Goal: Task Accomplishment & Management: Manage account settings

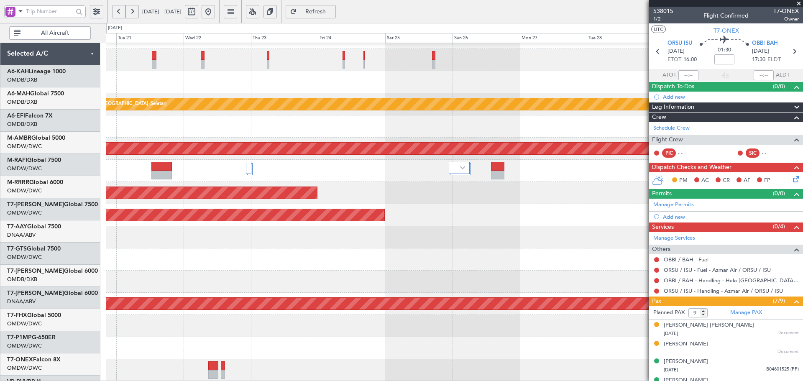
click at [706, 173] on fb-app "[DATE] - [DATE] Refresh Quick Links All Aircraft Planned Maint [GEOGRAPHIC_DATA…" at bounding box center [401, 195] width 803 height 371
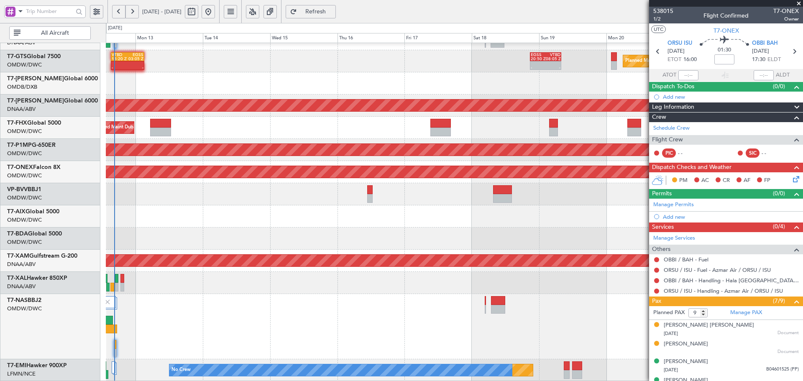
click at [708, 164] on fb-app "[DATE] - [DATE] Refresh Quick Links All Aircraft Planned Maint [GEOGRAPHIC_DATA…" at bounding box center [401, 195] width 803 height 371
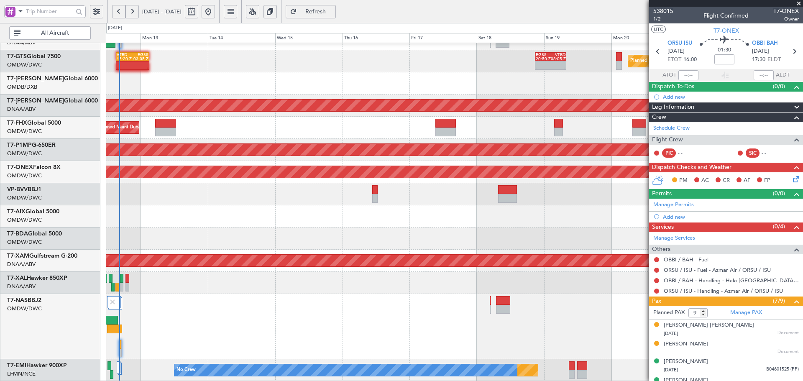
scroll to position [192, 0]
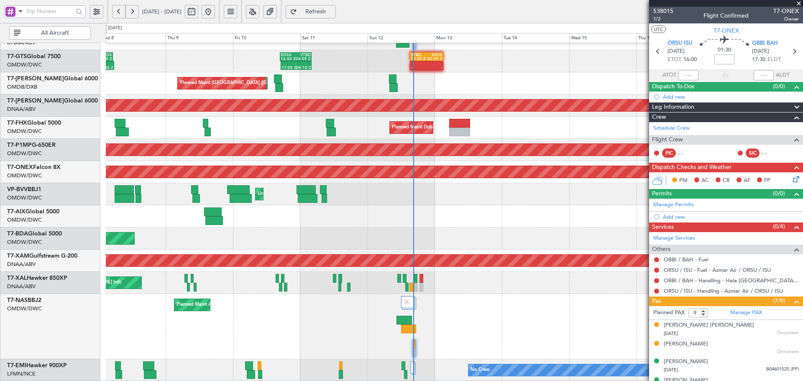
click at [538, 205] on div "- - VTBD 15:20 Z EGSS 03:05 Z 17:05 Z 04:10 Z EGSS 16:50 Z VTBD 04:05 Z 17:40 Z…" at bounding box center [454, 116] width 697 height 531
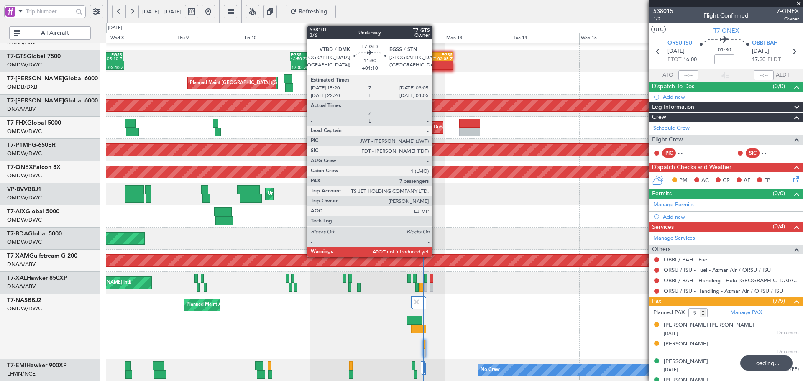
click at [436, 58] on div "15:20 Z" at bounding box center [429, 59] width 16 height 4
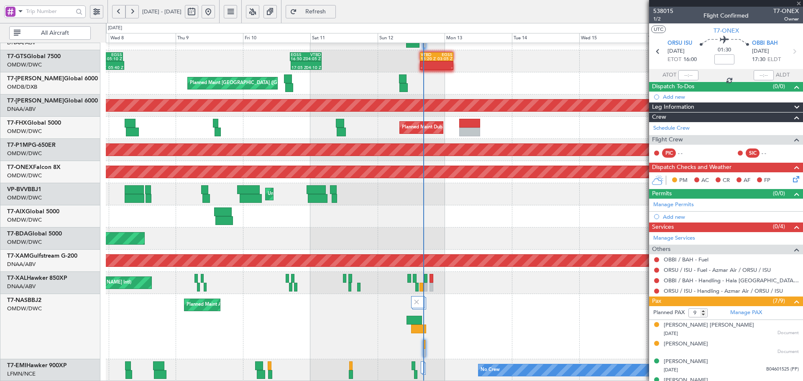
type input "+01:10"
type input "7"
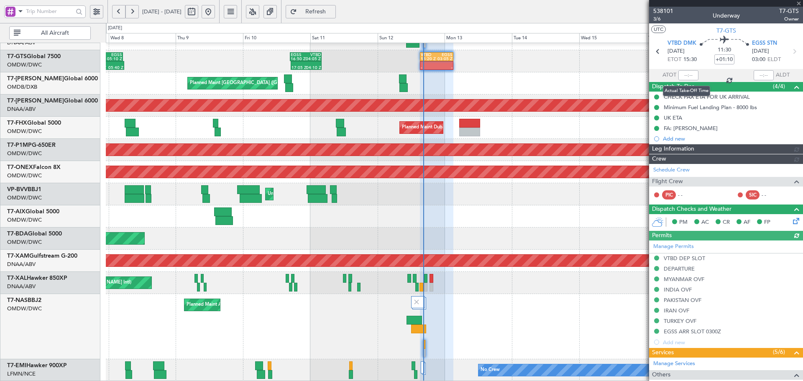
type input "Dherander Fithani (DHF)"
type input "7427"
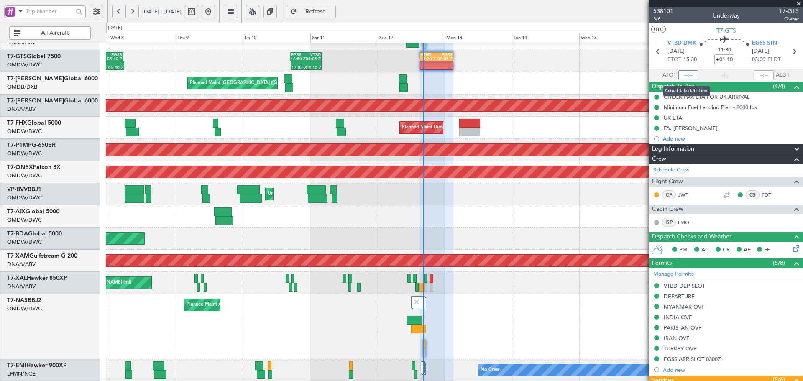
drag, startPoint x: 687, startPoint y: 77, endPoint x: 803, endPoint y: 11, distance: 133.3
click at [688, 77] on input "text" at bounding box center [689, 75] width 20 height 10
type input "15:27"
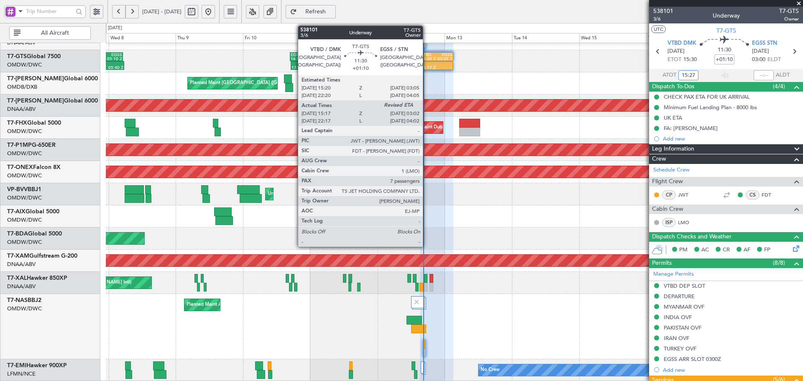
click at [427, 59] on div "15:20 Z" at bounding box center [429, 59] width 16 height 4
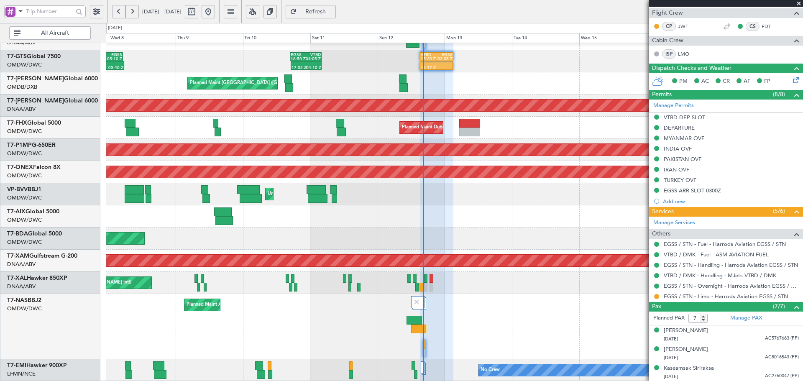
scroll to position [244, 0]
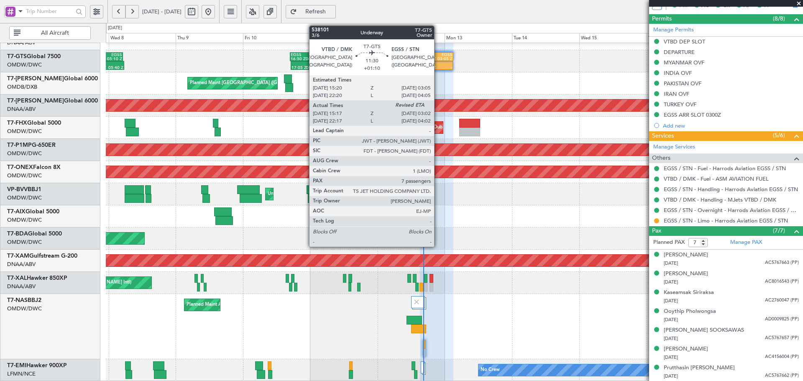
click at [438, 55] on div "EGSS" at bounding box center [445, 55] width 16 height 4
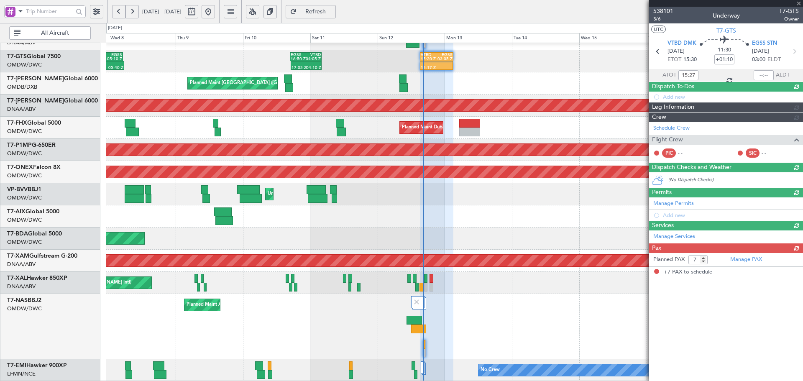
scroll to position [0, 0]
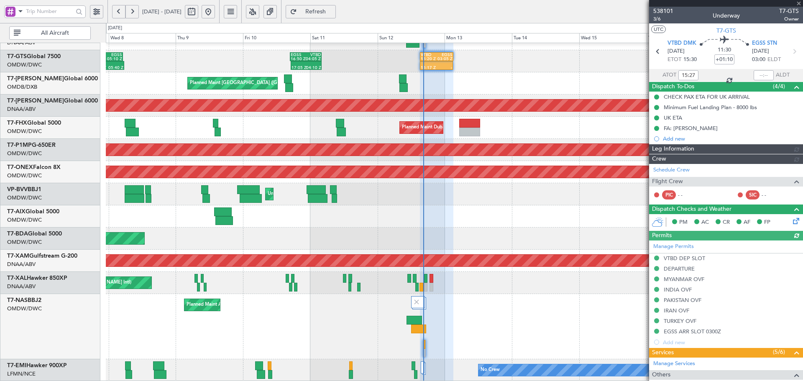
type input "Dherander Fithani (DHF)"
type input "7427"
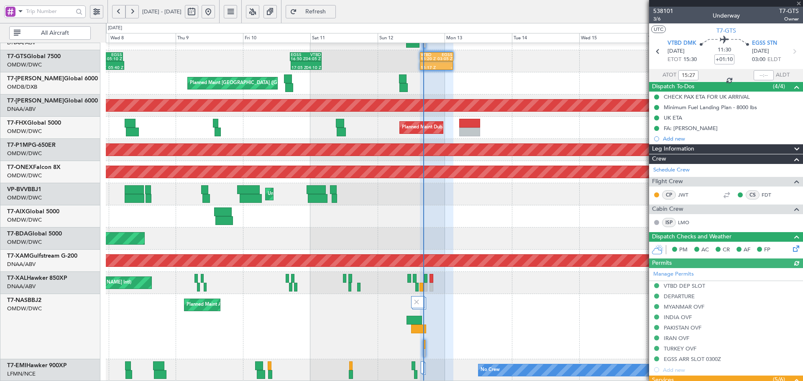
type input "Dherander Fithani (DHF)"
type input "7427"
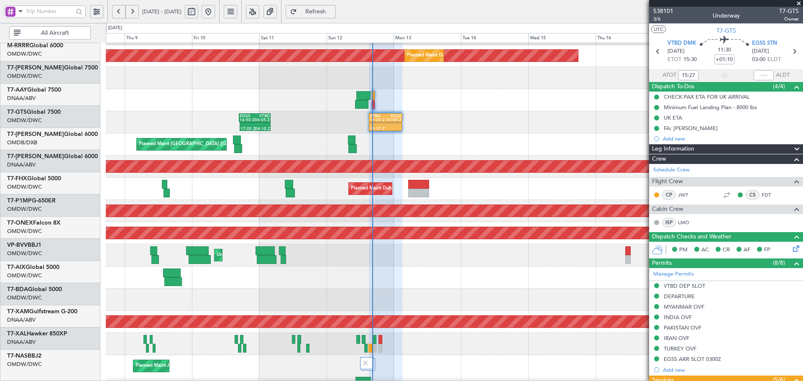
scroll to position [122, 0]
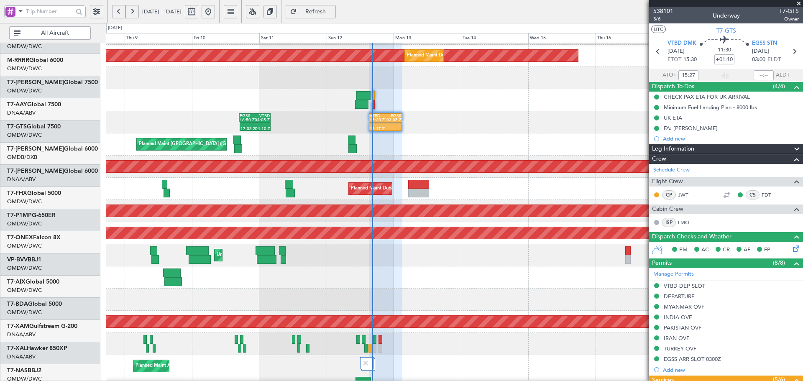
click at [366, 289] on div "Planned Maint Dubai (Al Maktoum Intl)" at bounding box center [454, 278] width 697 height 22
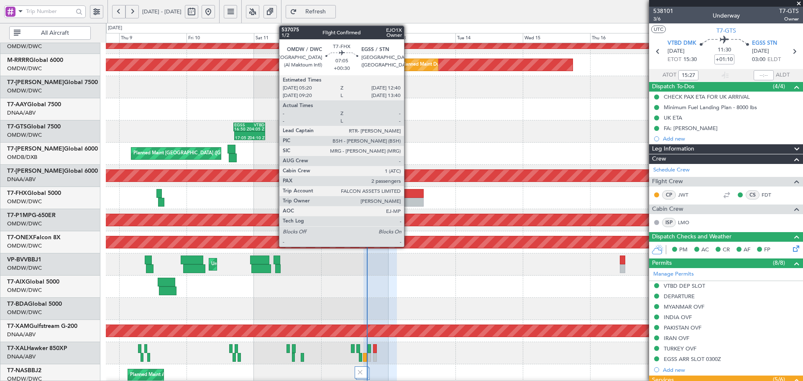
click at [408, 194] on div at bounding box center [413, 193] width 21 height 9
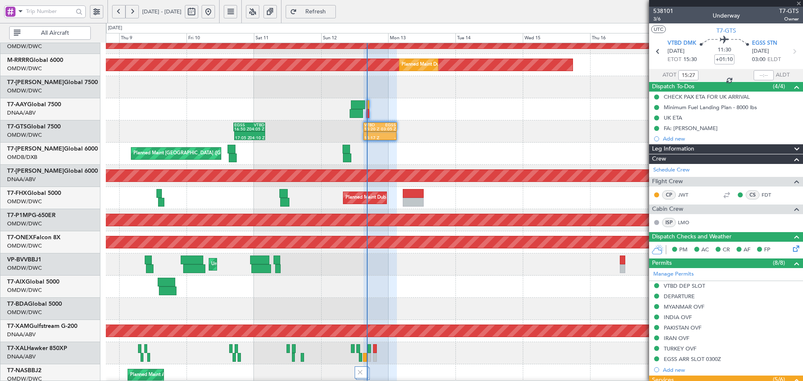
click at [408, 194] on div at bounding box center [413, 193] width 21 height 9
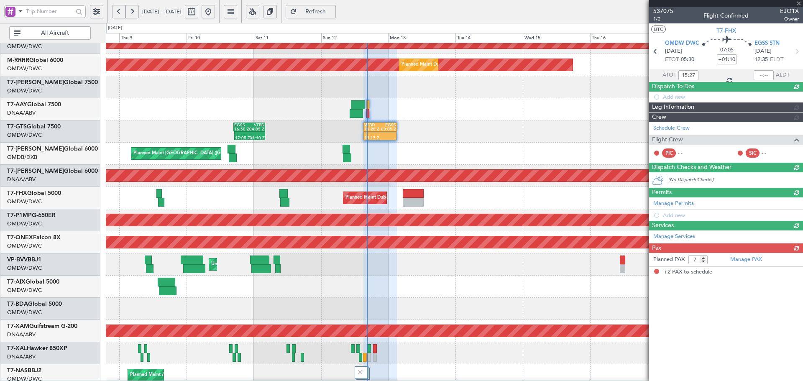
type input "+00:30"
type input "2"
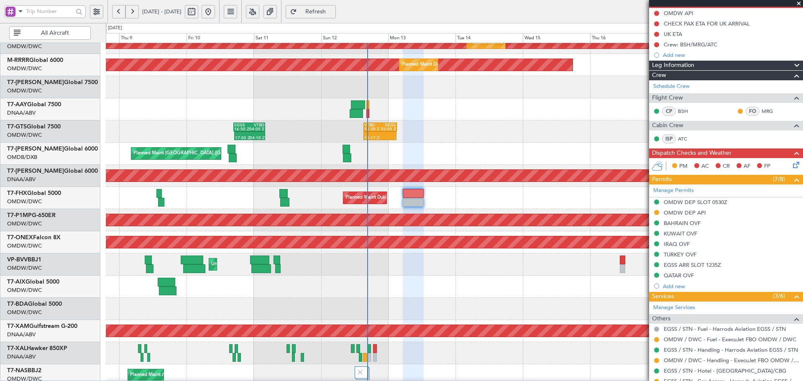
scroll to position [161, 0]
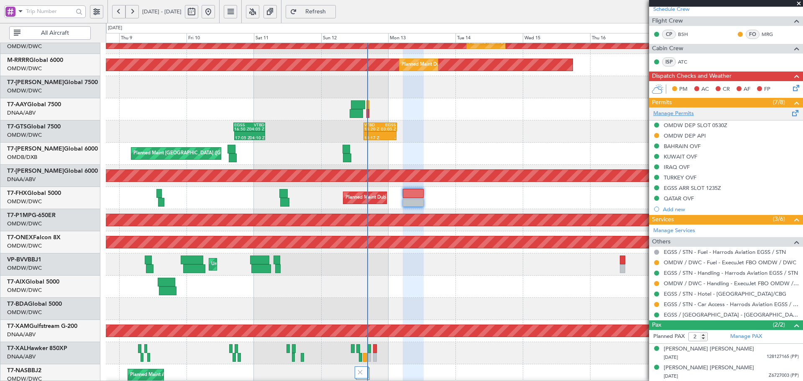
click at [683, 115] on link "Manage Permits" at bounding box center [674, 114] width 41 height 8
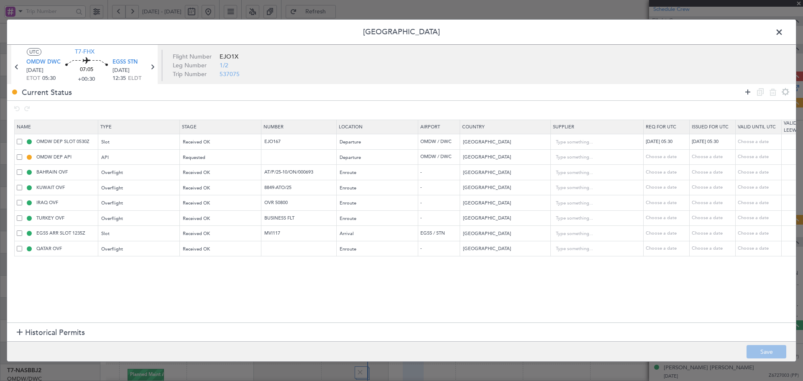
click at [745, 92] on icon at bounding box center [748, 92] width 10 height 10
click at [113, 266] on div "Type" at bounding box center [136, 265] width 69 height 13
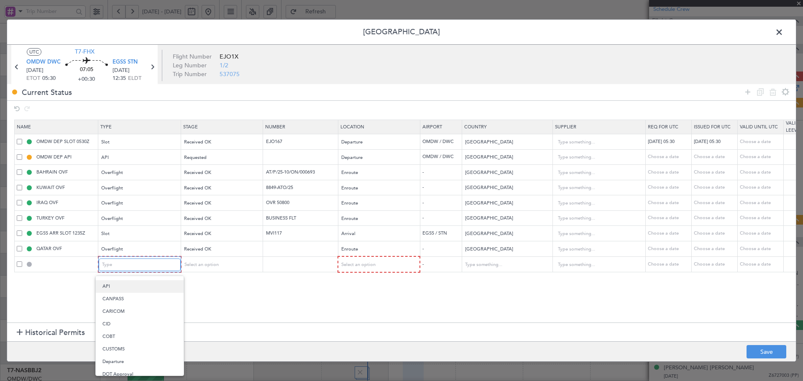
scroll to position [0, 0]
click at [110, 308] on span "API" at bounding box center [140, 307] width 74 height 13
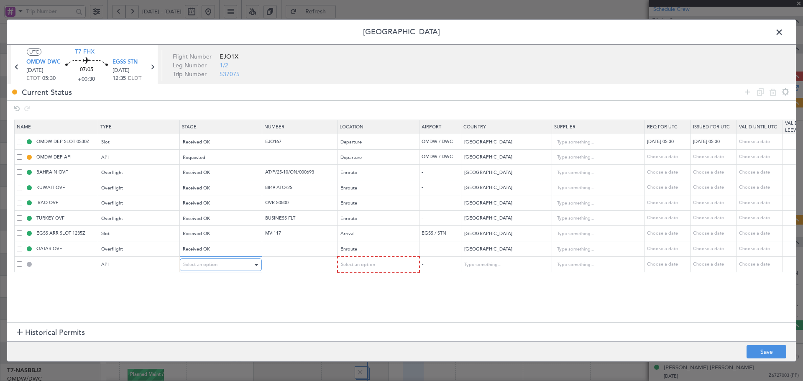
click at [220, 265] on div "Select an option" at bounding box center [217, 265] width 69 height 13
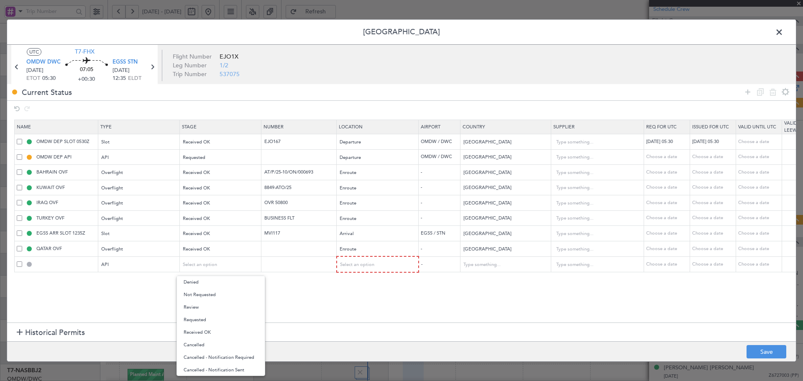
drag, startPoint x: 202, startPoint y: 335, endPoint x: 237, endPoint y: 321, distance: 38.1
click at [201, 335] on span "Received OK" at bounding box center [221, 332] width 74 height 13
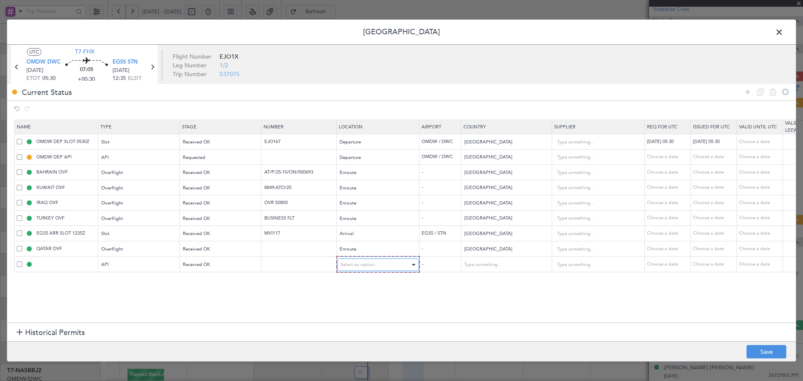
click at [369, 267] on span "Select an option" at bounding box center [358, 265] width 34 height 6
click at [359, 307] on span "Arrival" at bounding box center [378, 307] width 74 height 13
click at [77, 262] on input "text" at bounding box center [66, 263] width 63 height 7
click at [757, 351] on button "Save" at bounding box center [767, 351] width 40 height 13
type input "EGSS ARR API"
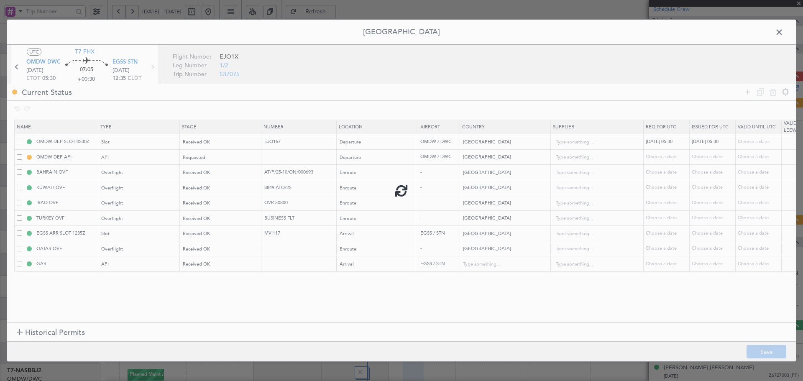
type input "[GEOGRAPHIC_DATA]"
type input "NNN"
type input "2"
click at [784, 32] on span at bounding box center [784, 34] width 0 height 17
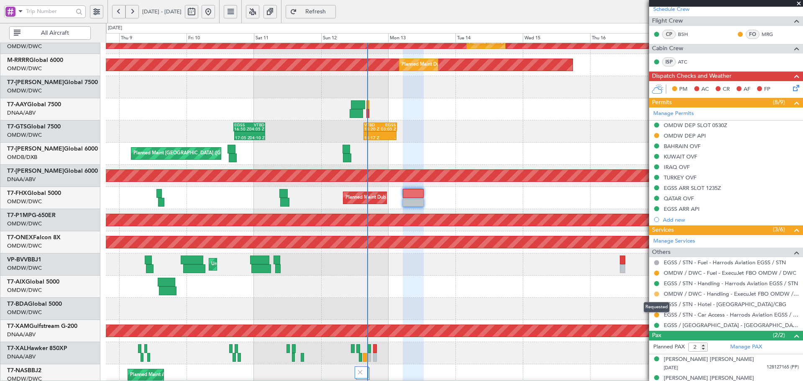
click at [657, 292] on button at bounding box center [656, 294] width 5 height 5
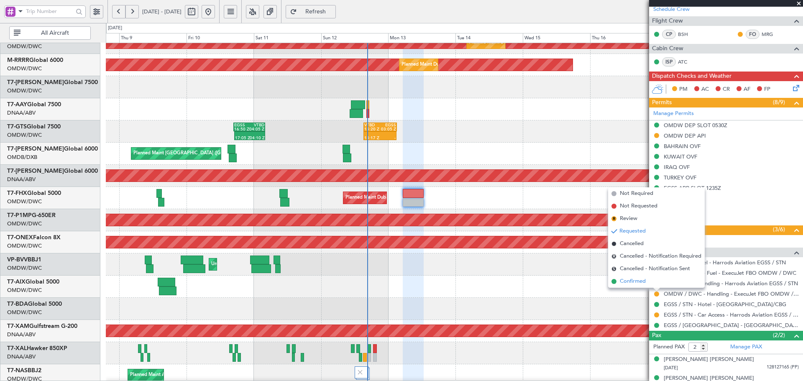
click at [633, 283] on span "Confirmed" at bounding box center [633, 281] width 26 height 8
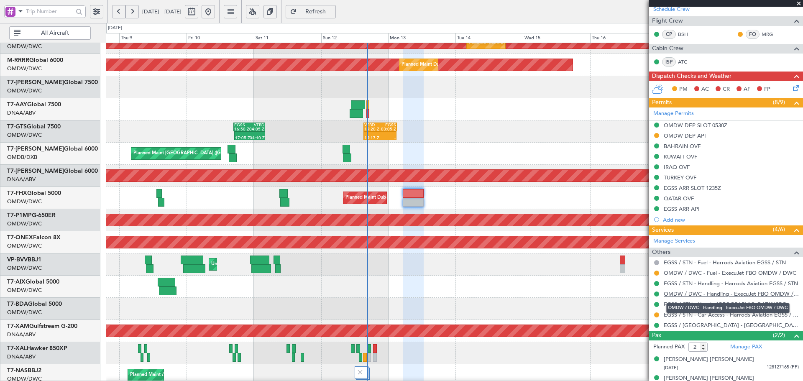
click at [688, 291] on link "OMDW / DWC - Handling - ExecuJet FBO OMDW / DWC" at bounding box center [731, 293] width 135 height 7
drag, startPoint x: 342, startPoint y: 10, endPoint x: 354, endPoint y: 0, distance: 16.0
click at [333, 10] on span "Refresh" at bounding box center [316, 12] width 34 height 6
click at [333, 12] on span "Refresh" at bounding box center [316, 12] width 34 height 6
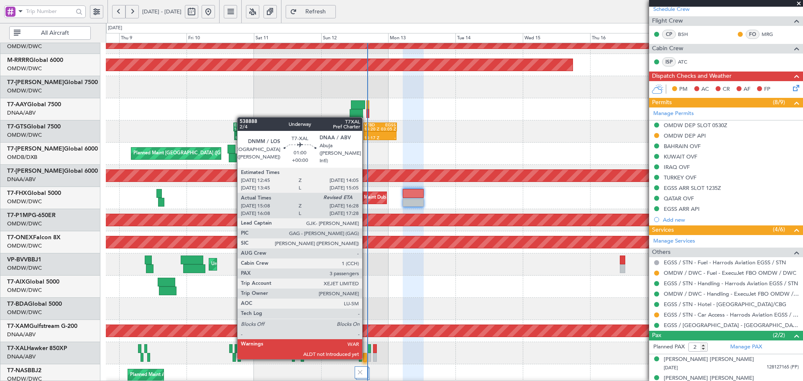
click at [366, 357] on div at bounding box center [365, 357] width 4 height 9
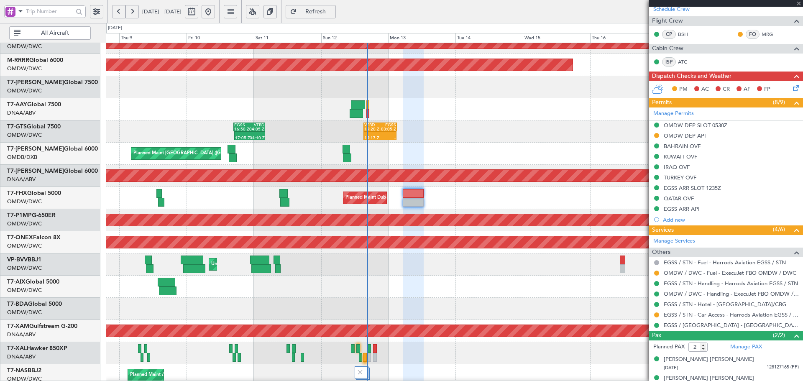
type input "15:23"
type input "3"
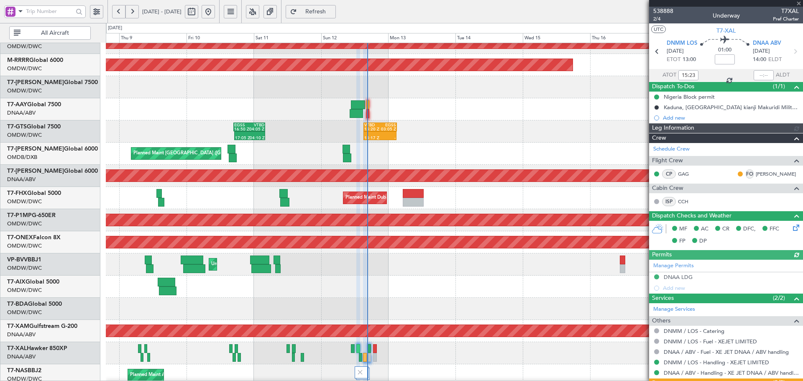
type input "Dherander Fithani (DHF)"
type input "7543"
click at [762, 73] on input "text" at bounding box center [764, 75] width 20 height 10
type input "16:21"
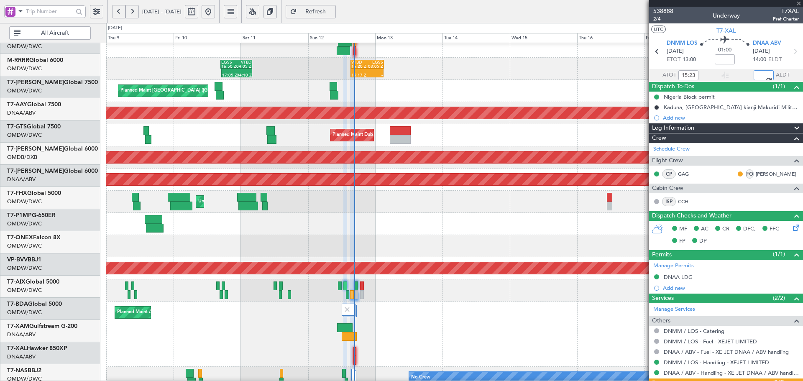
scroll to position [185, 0]
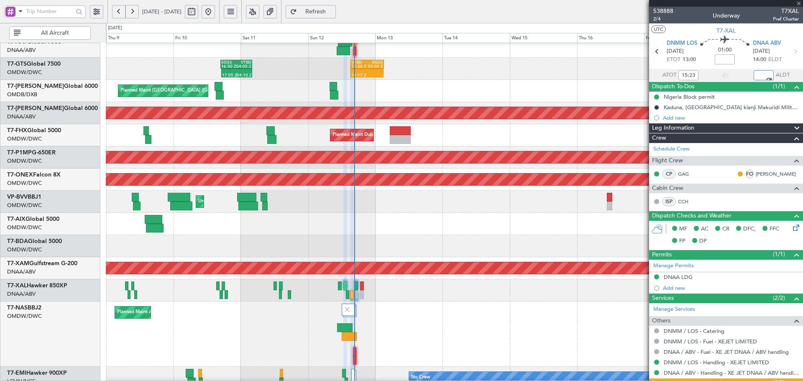
click at [300, 286] on div "[PERSON_NAME] ([PERSON_NAME] Intl)" at bounding box center [454, 291] width 697 height 22
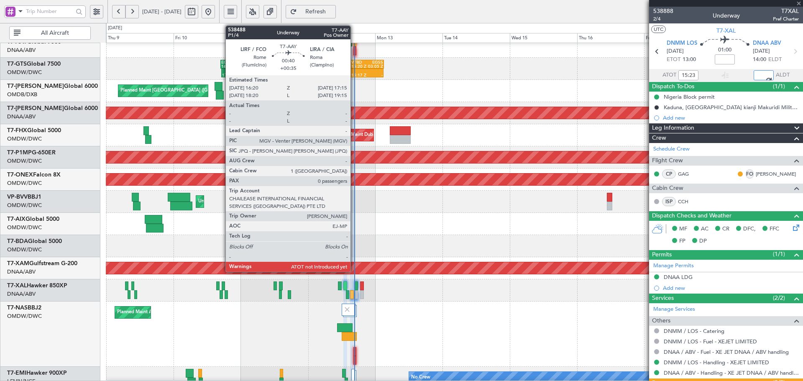
click at [354, 53] on div at bounding box center [355, 50] width 3 height 9
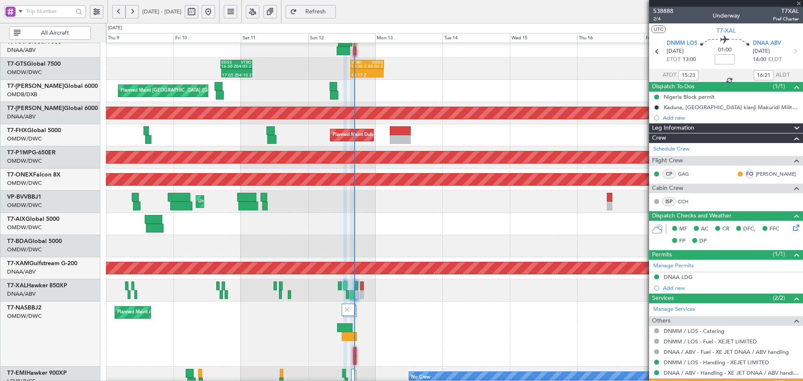
type input "+00:35"
type input "0"
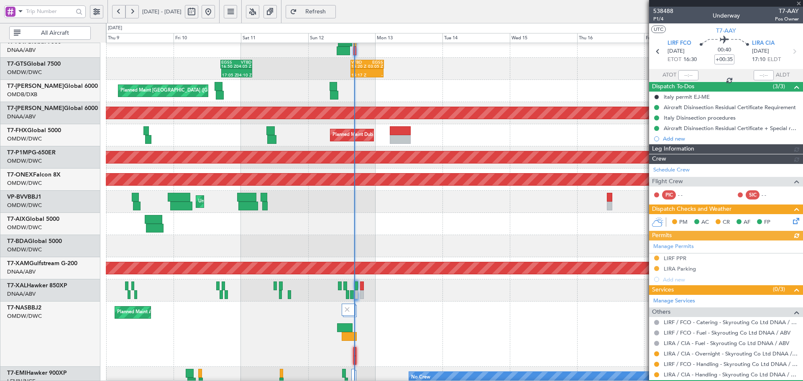
type input "Dherander Fithani (DHF)"
type input "7539"
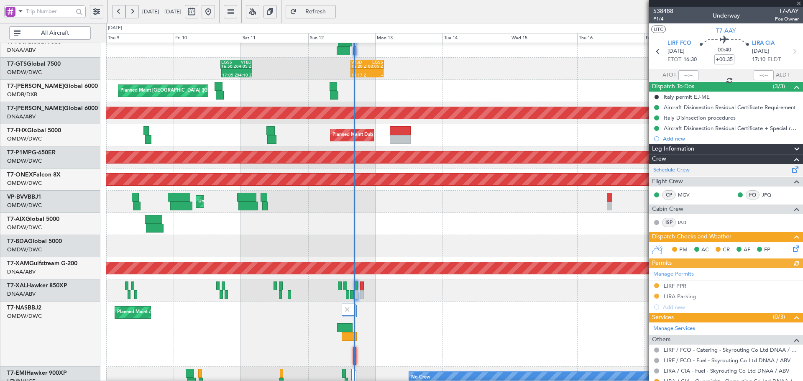
click at [687, 169] on link "Schedule Crew" at bounding box center [672, 170] width 36 height 8
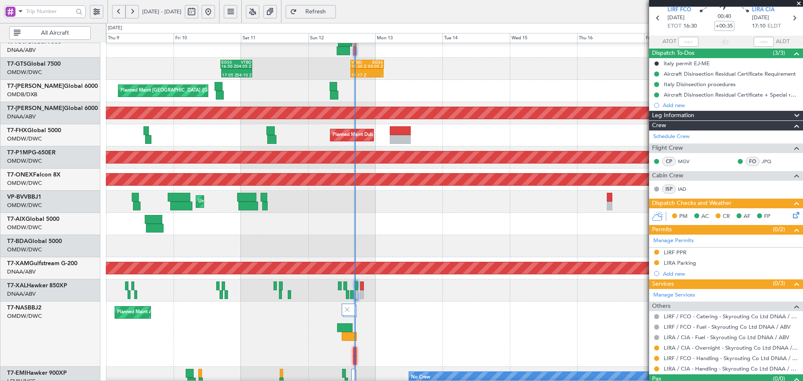
scroll to position [50, 0]
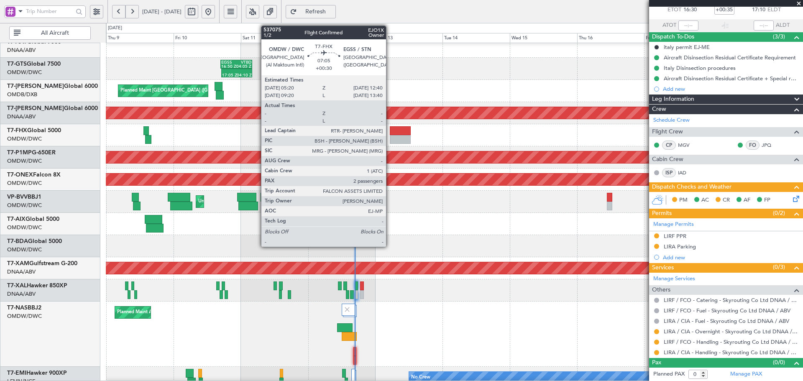
click at [391, 132] on div at bounding box center [400, 130] width 21 height 9
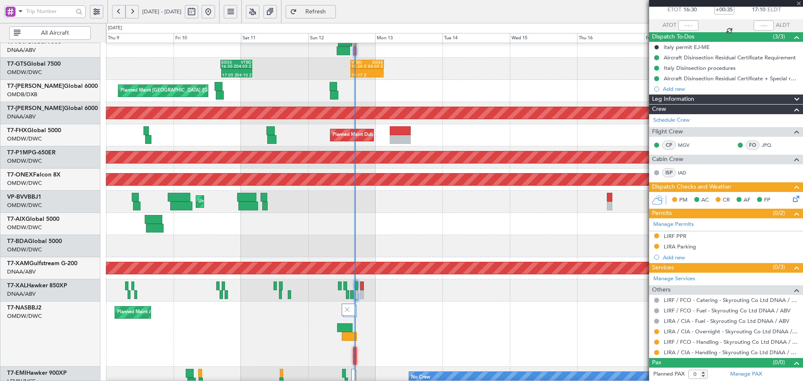
type input "+00:30"
type input "2"
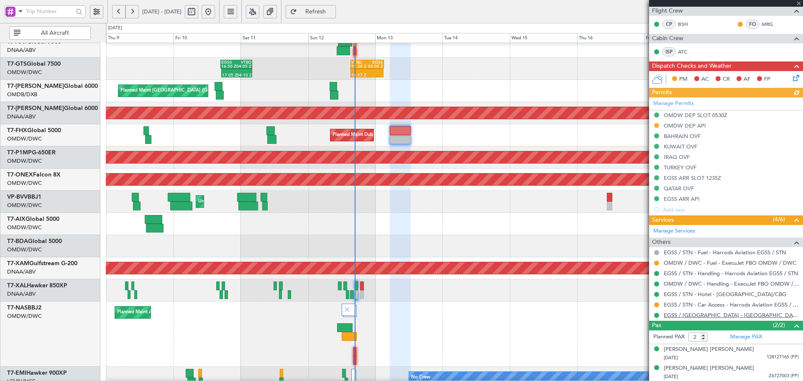
scroll to position [171, 0]
click at [333, 9] on span "Refresh" at bounding box center [316, 12] width 34 height 6
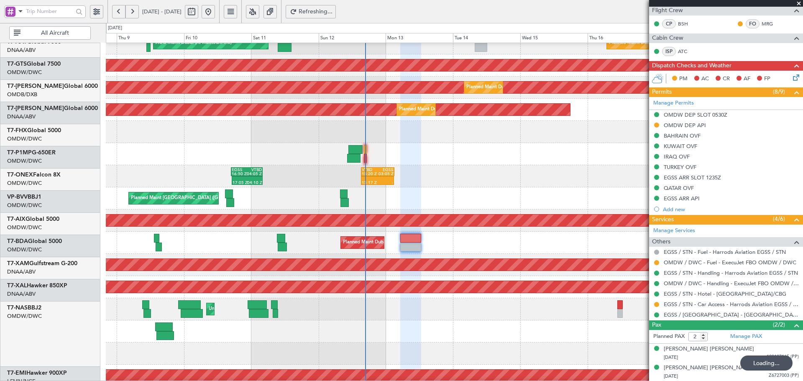
scroll to position [0, 0]
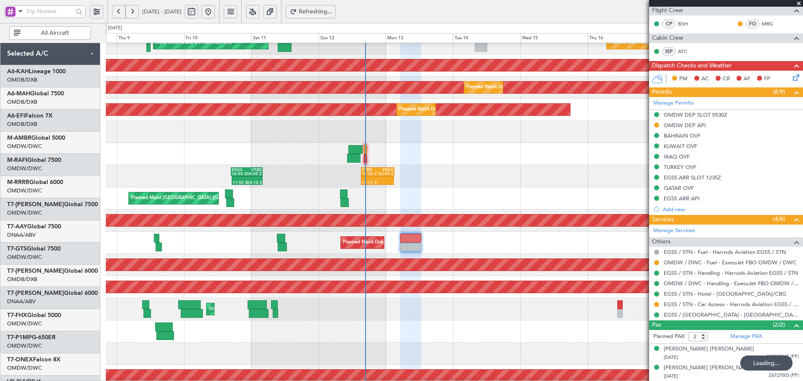
click at [457, 254] on div "Planned Maint Dubai (Al Maktoum Intl) Unplanned Maint [GEOGRAPHIC_DATA] (Al Mak…" at bounding box center [454, 243] width 697 height 22
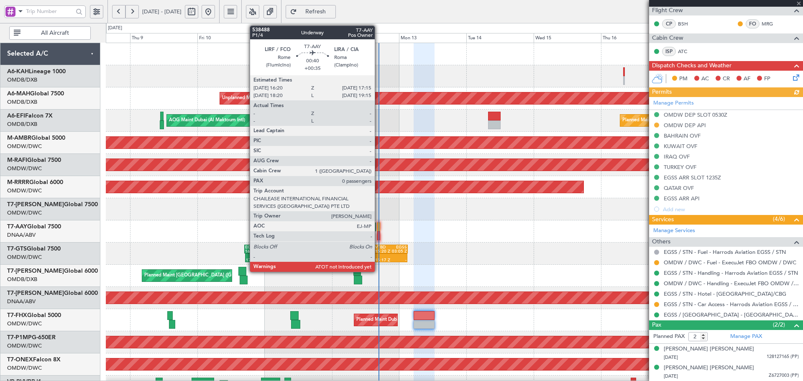
click at [379, 227] on div at bounding box center [378, 227] width 3 height 9
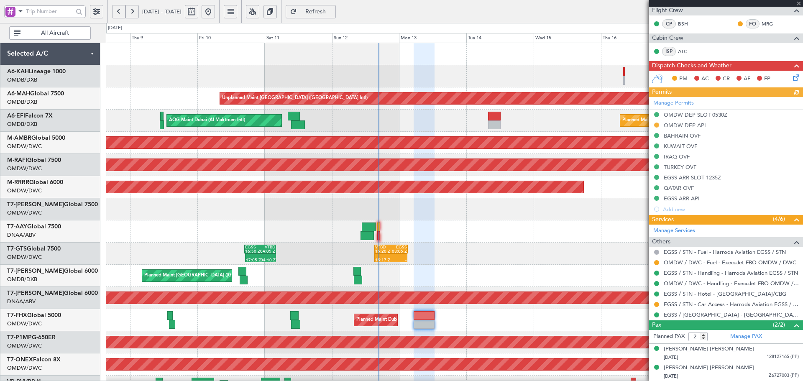
type input "+00:35"
type input "0"
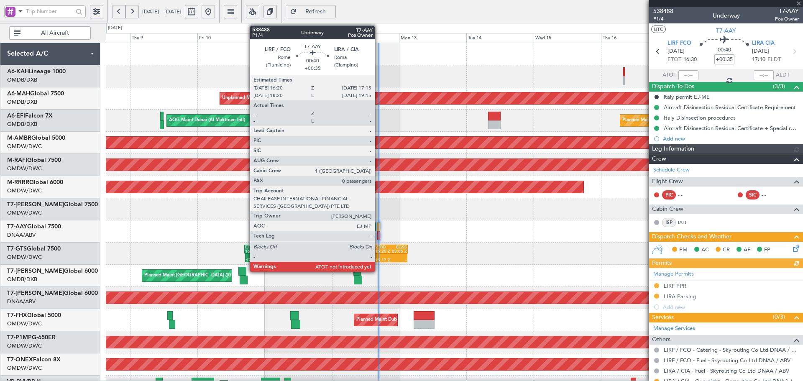
type input "Dherander Fithani (DHF)"
type input "7539"
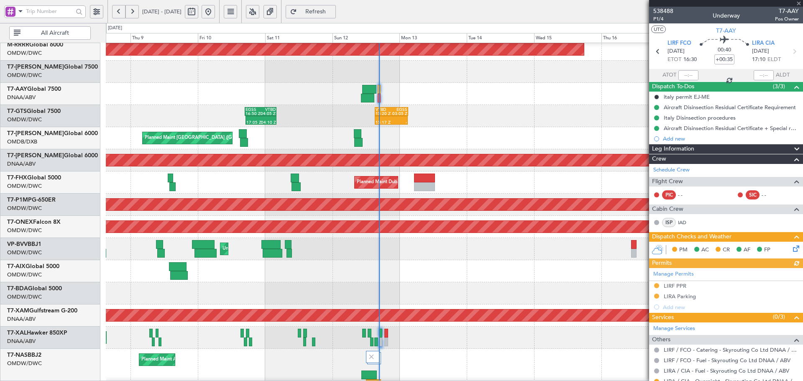
click at [362, 169] on div "AOG Maint Dubai (Al Maktoum Intl) Planned Maint [GEOGRAPHIC_DATA] (Al Maktoum I…" at bounding box center [454, 160] width 697 height 22
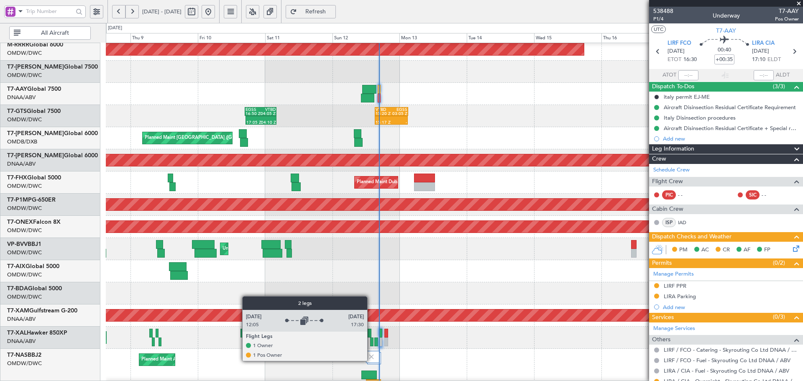
scroll to position [192, 0]
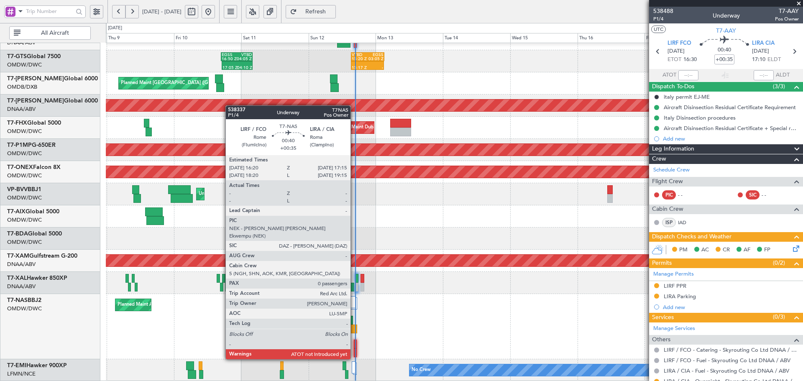
click at [354, 344] on div at bounding box center [355, 344] width 3 height 9
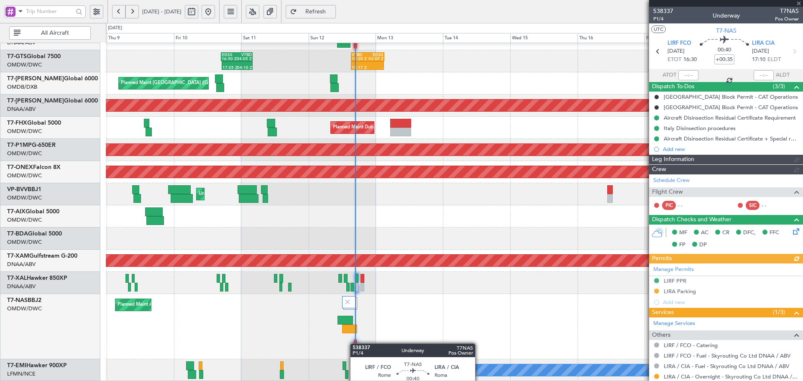
type input "Dherander Fithani (DHF)"
type input "7538"
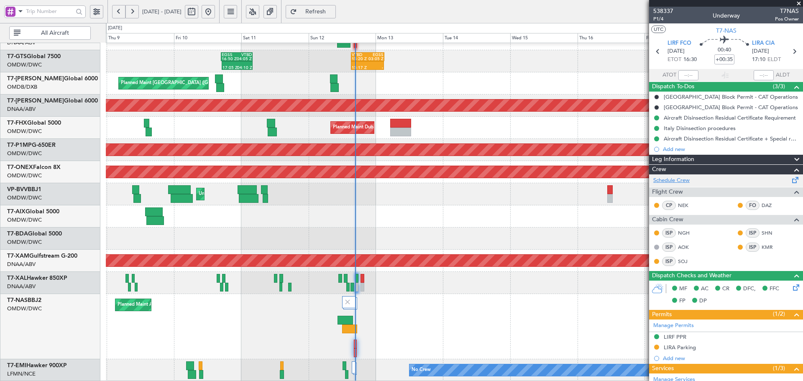
click at [671, 184] on link "Schedule Crew" at bounding box center [672, 181] width 36 height 8
click at [333, 11] on span "Refresh" at bounding box center [316, 12] width 34 height 6
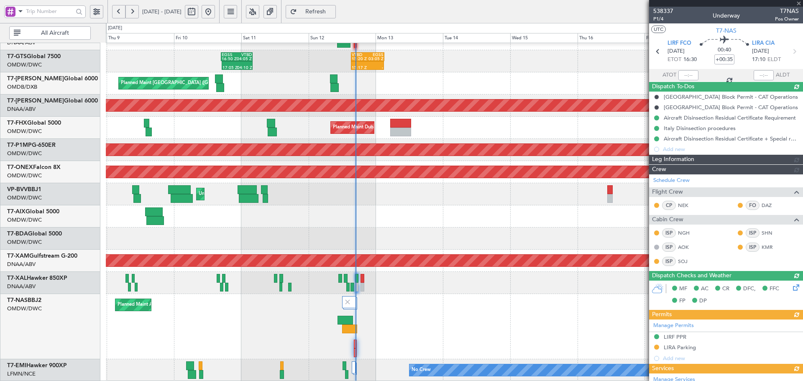
type input "Dherander Fithani (DHF)"
type input "7538"
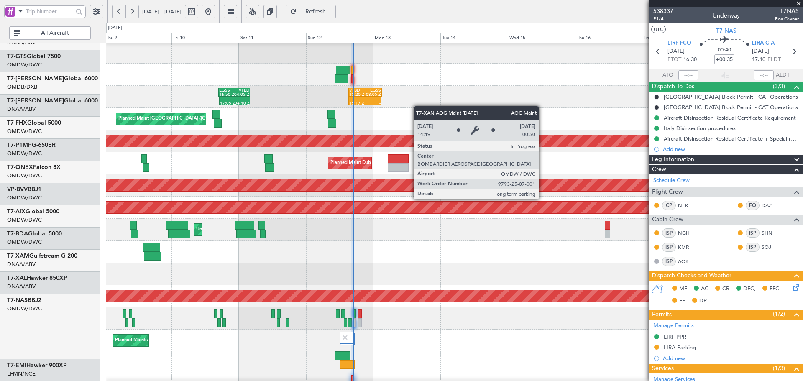
scroll to position [116, 0]
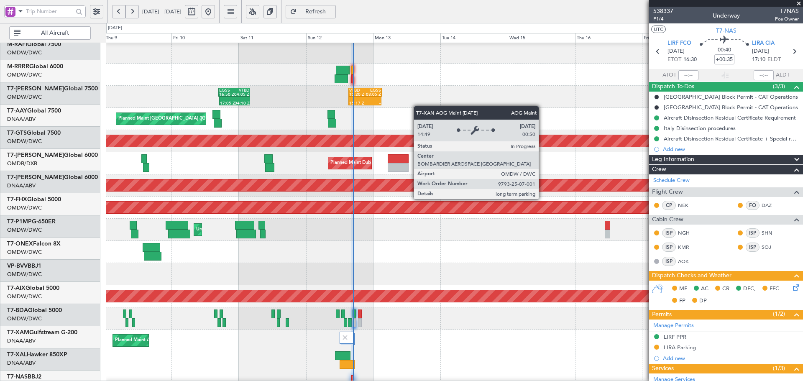
click at [405, 152] on div "AOG Maint Dubai (Al Maktoum Intl) Planned Maint [GEOGRAPHIC_DATA] (Al Maktoum I…" at bounding box center [454, 141] width 697 height 22
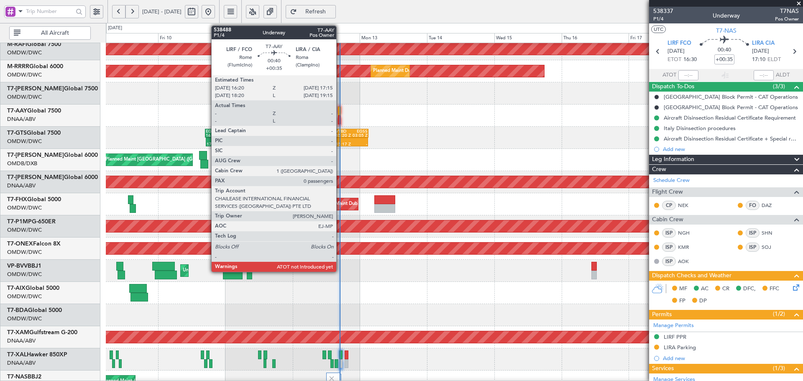
click at [340, 109] on div at bounding box center [339, 111] width 3 height 9
click at [340, 108] on div at bounding box center [339, 111] width 3 height 9
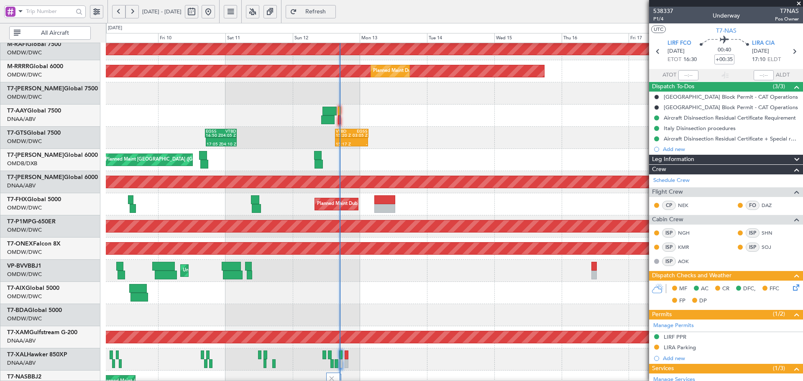
scroll to position [192, 0]
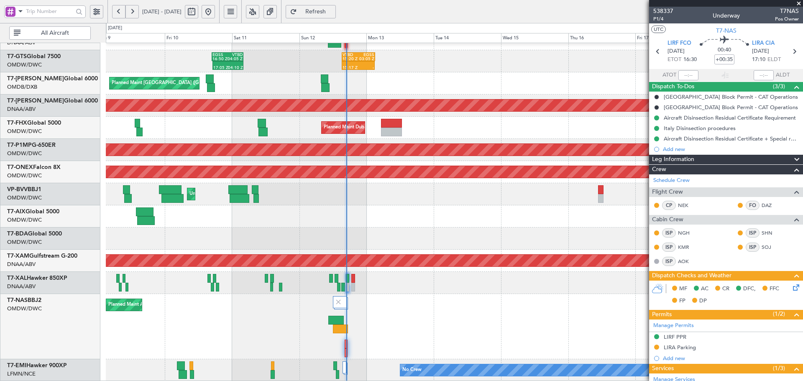
click at [391, 91] on div "17:05 Z 04:10 Z EGSS 16:50 Z VTBD 04:05 Z 15:17 Z - VTBD 15:20 Z EGSS 03:05 Z -…" at bounding box center [454, 116] width 697 height 531
click at [447, 217] on div "17:05 Z 04:10 Z EGSS 16:50 Z VTBD 04:05 Z 15:17 Z - VTBD 15:20 Z EGSS 03:05 Z -…" at bounding box center [454, 116] width 697 height 531
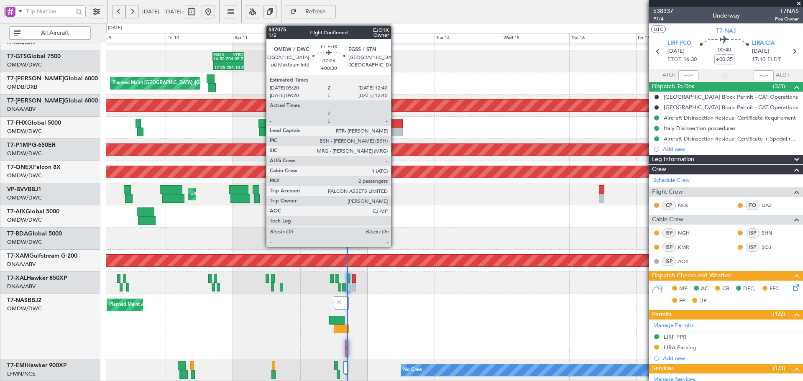
click at [395, 121] on div at bounding box center [392, 123] width 21 height 9
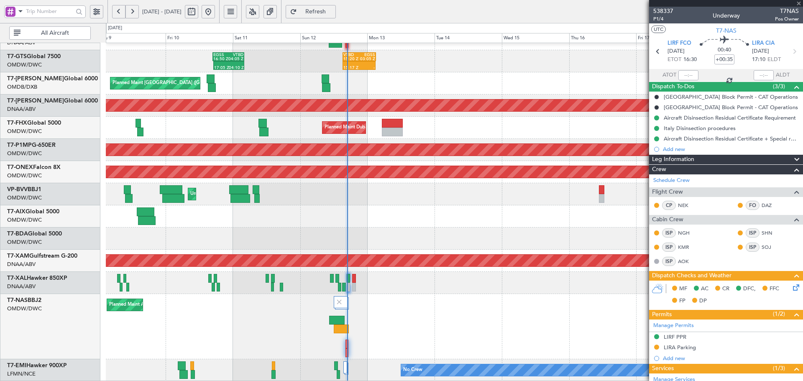
type input "+00:30"
type input "2"
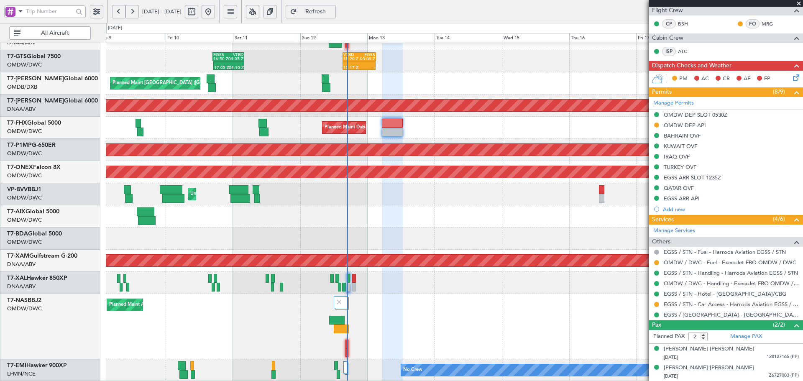
scroll to position [149, 0]
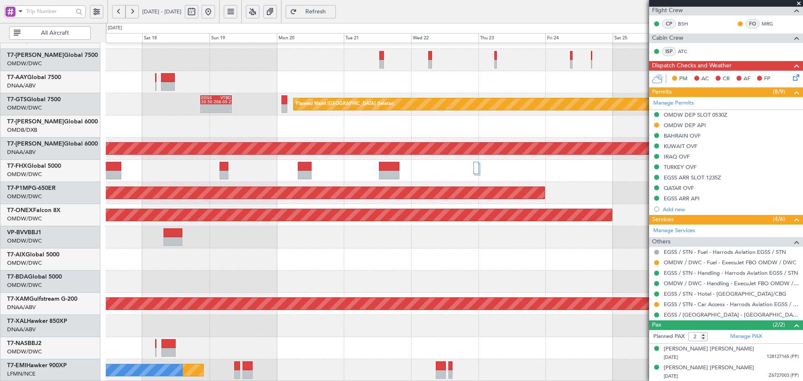
click at [0, 162] on html "[DATE] - [DATE] Refresh Quick Links All Aircraft Planned Maint [GEOGRAPHIC_DATA…" at bounding box center [401, 190] width 803 height 381
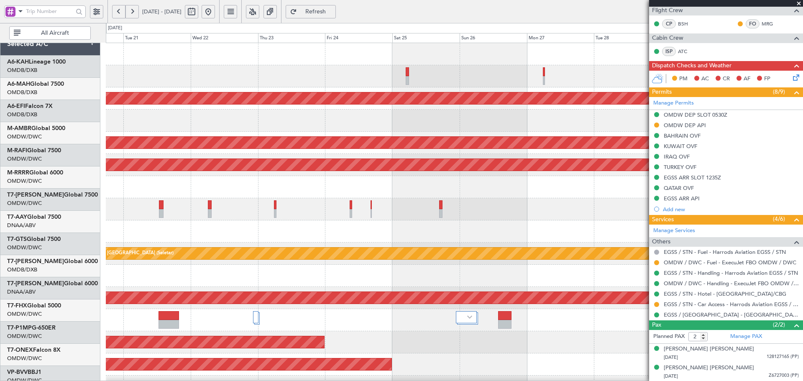
scroll to position [0, 0]
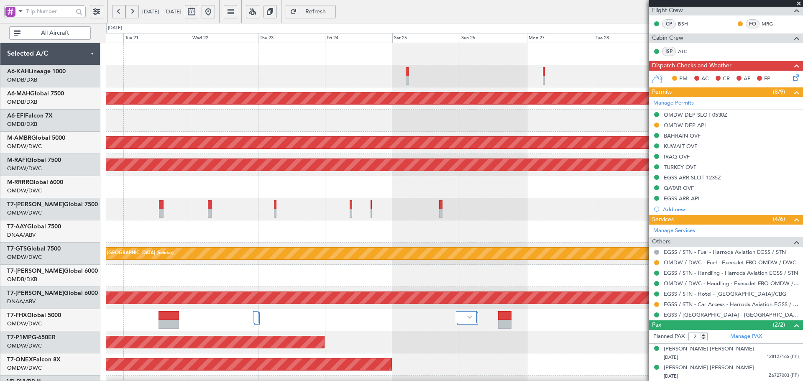
click at [280, 268] on div "Unplanned Maint [GEOGRAPHIC_DATA] ([GEOGRAPHIC_DATA] Intl) Planned Maint [GEOGR…" at bounding box center [454, 287] width 697 height 488
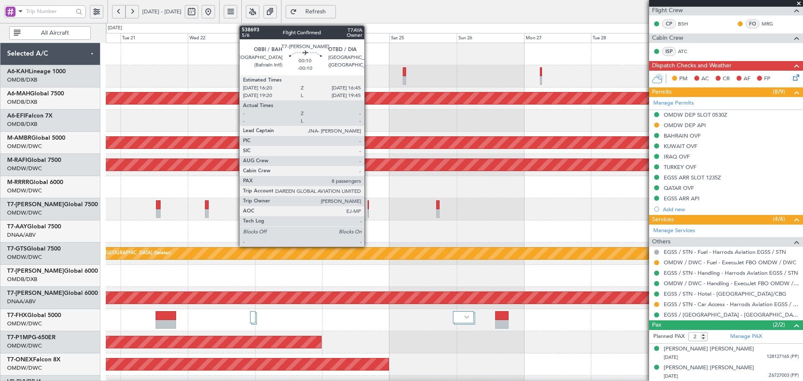
click at [368, 206] on div at bounding box center [368, 204] width 1 height 9
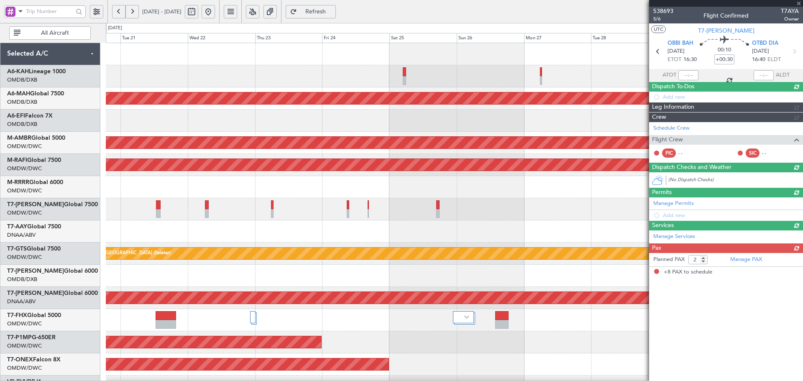
type input "-00:10"
type input "8"
